Goal: Understand process/instructions

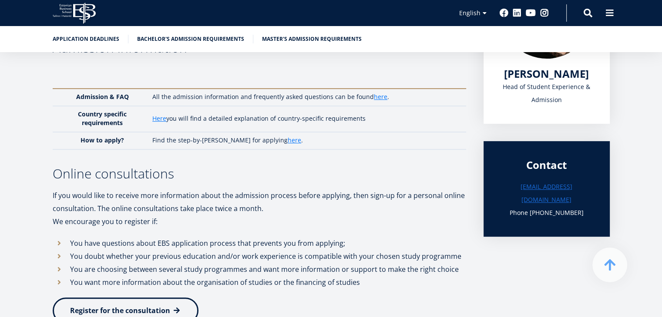
scroll to position [190, 0]
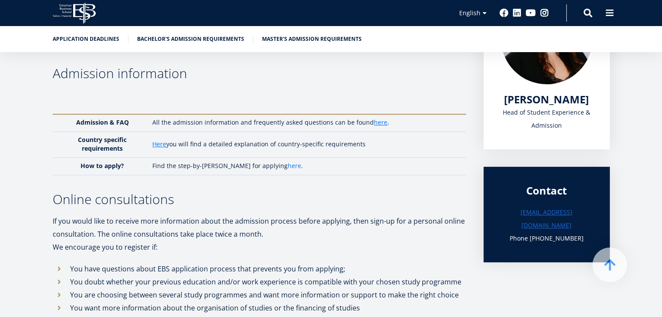
click at [287, 167] on link "here" at bounding box center [293, 166] width 13 height 9
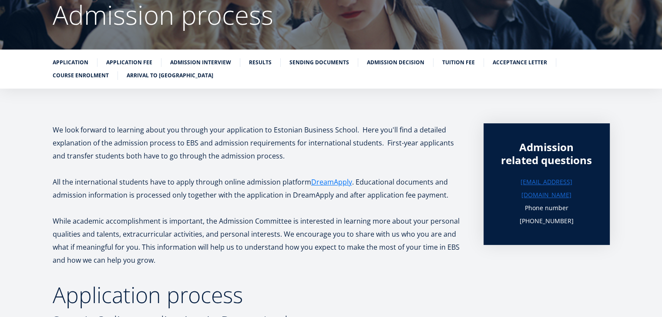
scroll to position [124, 0]
